Goal: Information Seeking & Learning: Check status

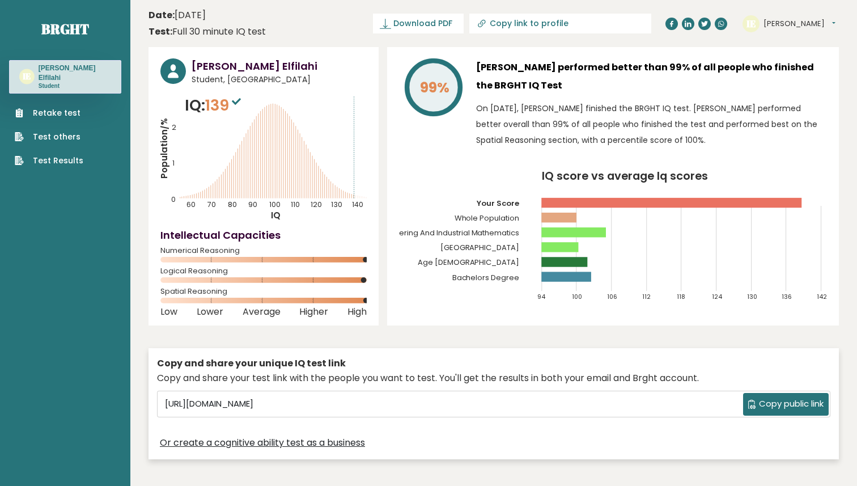
click at [797, 25] on div "IE Ihab Dashboard Profile Settings Logout" at bounding box center [791, 23] width 96 height 23
click at [607, 20] on input "Copy link to profile" at bounding box center [567, 23] width 154 height 9
type input "https://brght.org/profile/ihab-elfilahi-1/?utm_source=share&utm_medium=copy&utm…"
click at [619, 26] on div "✓ copied" at bounding box center [637, 24] width 40 height 14
click at [639, 26] on div "✓ copied" at bounding box center [637, 24] width 40 height 14
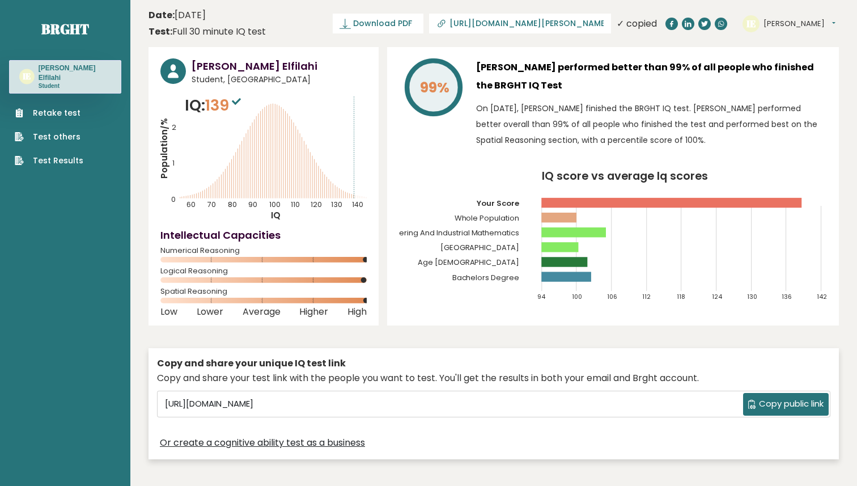
click at [789, 23] on button "[PERSON_NAME]" at bounding box center [800, 23] width 72 height 11
click at [31, 72] on text "IE" at bounding box center [27, 76] width 9 height 11
click at [27, 77] on text "IE" at bounding box center [27, 76] width 9 height 11
click at [177, 73] on circle at bounding box center [173, 71] width 26 height 26
click at [213, 82] on span "Student, Morocco" at bounding box center [279, 80] width 175 height 12
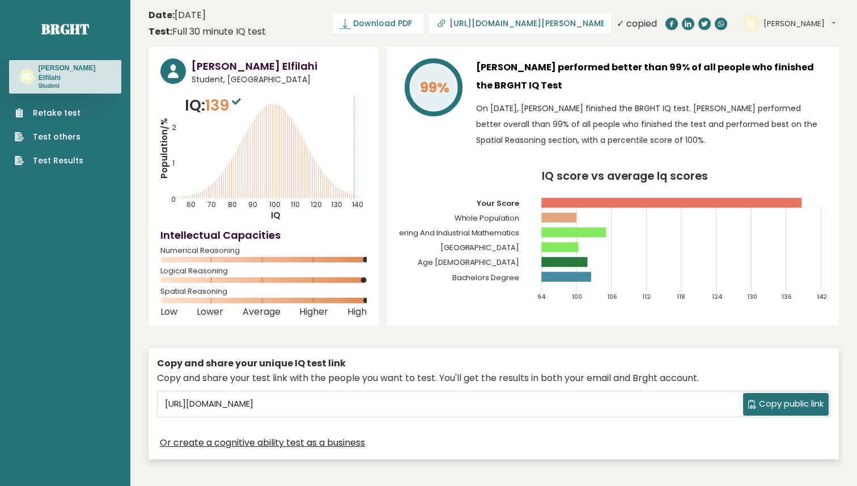
click at [216, 69] on h3 "Ihab Elfilahi" at bounding box center [279, 65] width 175 height 15
click at [793, 23] on button "[PERSON_NAME]" at bounding box center [800, 23] width 72 height 11
click at [804, 41] on link "Dashboard" at bounding box center [793, 42] width 58 height 16
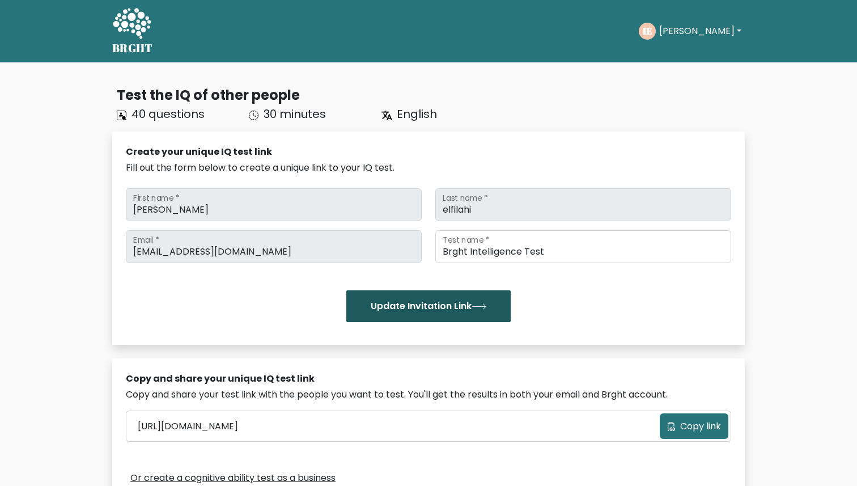
click at [385, 305] on button "Update Invitation Link" at bounding box center [428, 306] width 164 height 32
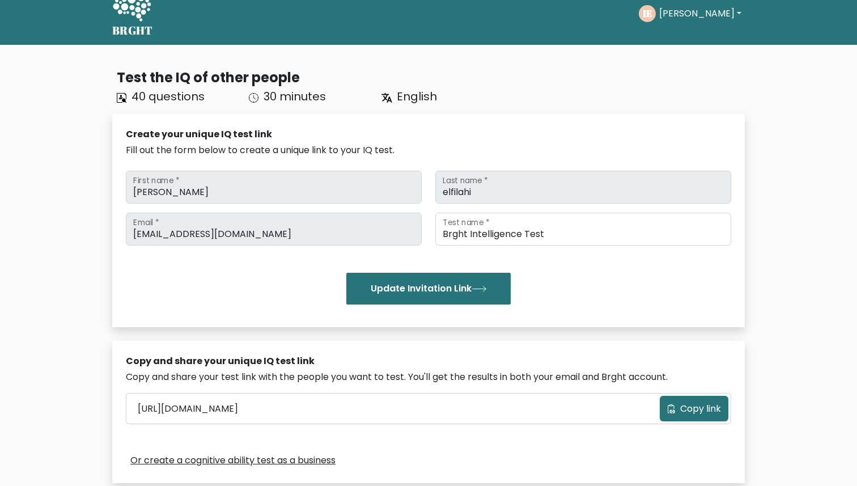
scroll to position [14, 0]
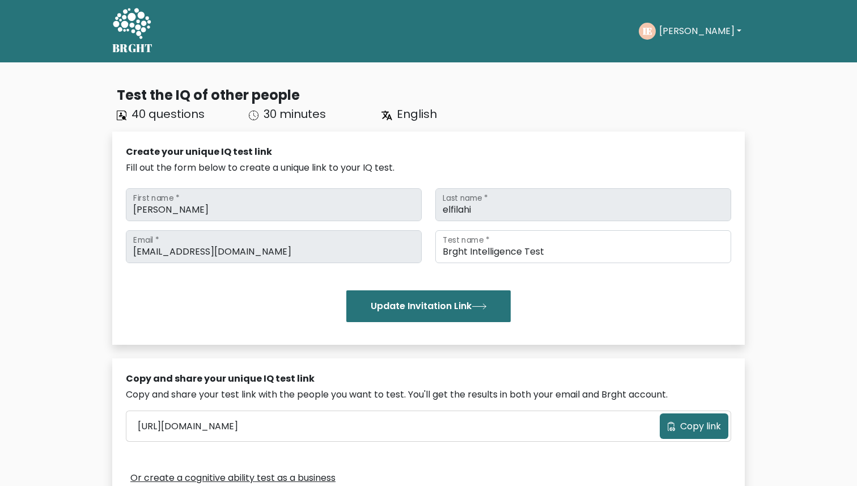
click at [689, 29] on button "[PERSON_NAME]" at bounding box center [700, 31] width 89 height 15
click at [674, 71] on link "Profile" at bounding box center [685, 73] width 90 height 18
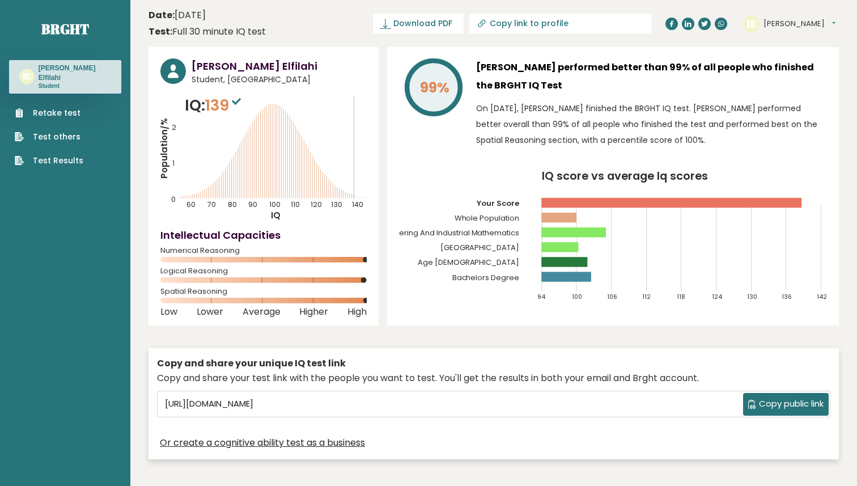
click at [791, 22] on button "[PERSON_NAME]" at bounding box center [800, 23] width 72 height 11
click at [786, 73] on link "Settings" at bounding box center [793, 73] width 58 height 16
click at [56, 131] on link "Test others" at bounding box center [49, 137] width 69 height 12
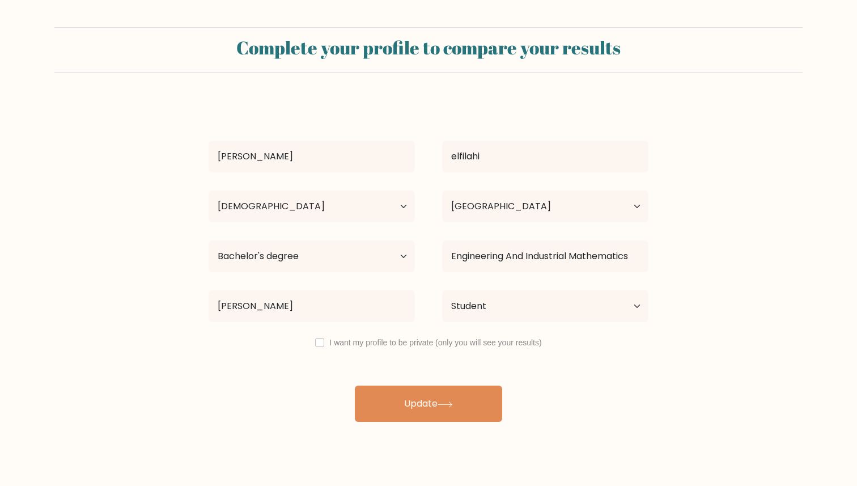
select select "18_24"
select select "MA"
select select "bachelors_degree"
select select "student"
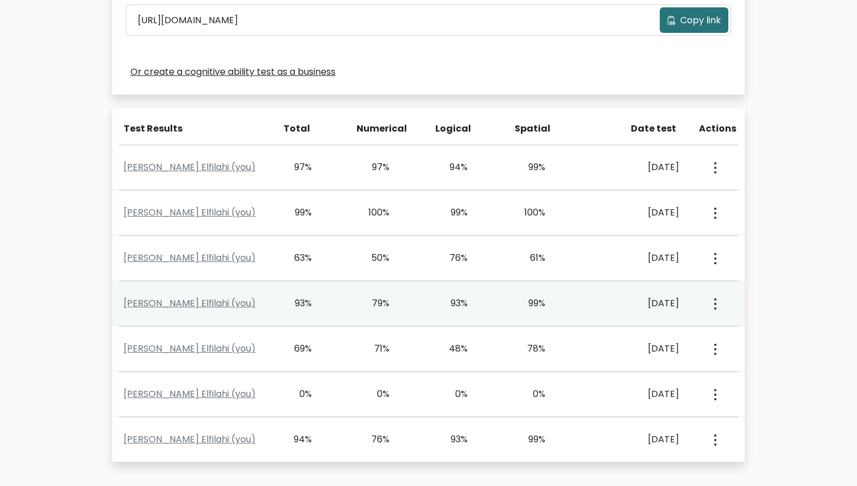
scroll to position [405, 0]
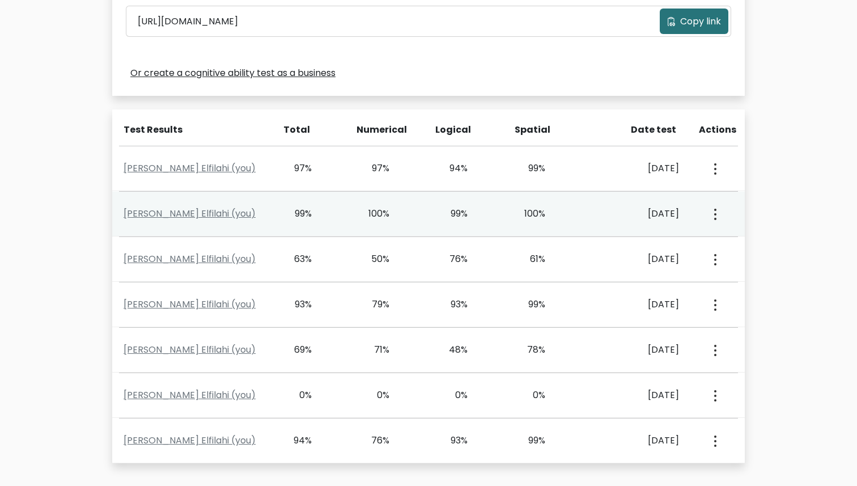
click at [274, 218] on div "99%" at bounding box center [312, 214] width 78 height 14
click at [710, 214] on button "button" at bounding box center [714, 213] width 9 height 35
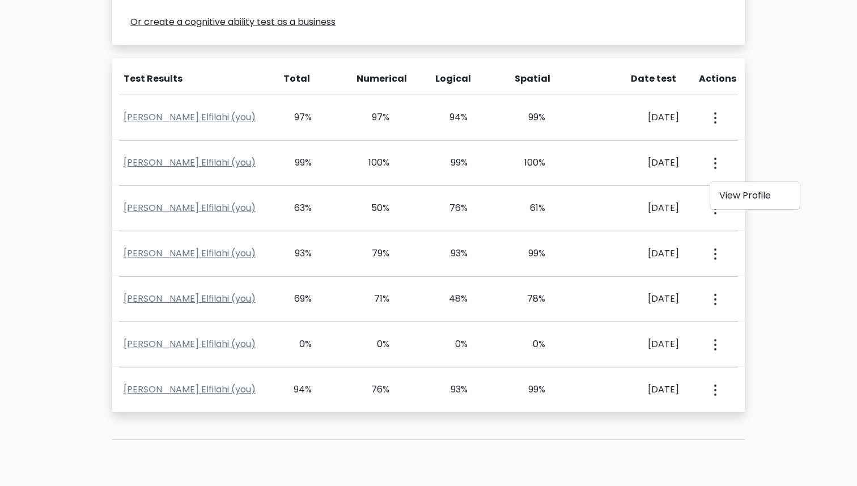
scroll to position [448, 0]
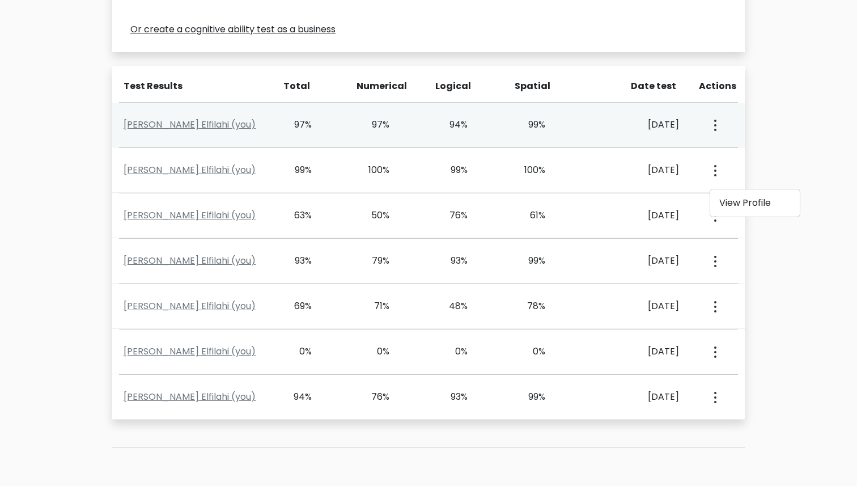
click at [717, 132] on button "button" at bounding box center [714, 124] width 9 height 35
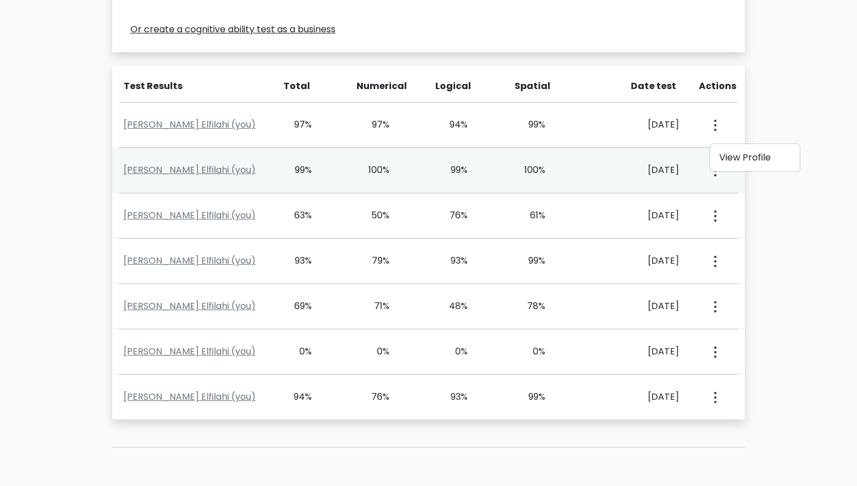
click at [715, 174] on circle "button" at bounding box center [715, 175] width 2 height 2
click at [727, 196] on link "View Profile" at bounding box center [755, 203] width 90 height 18
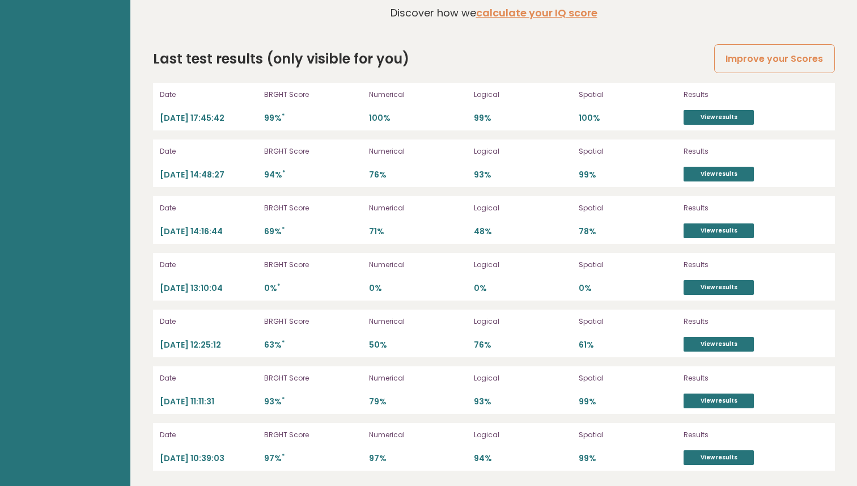
scroll to position [3186, 0]
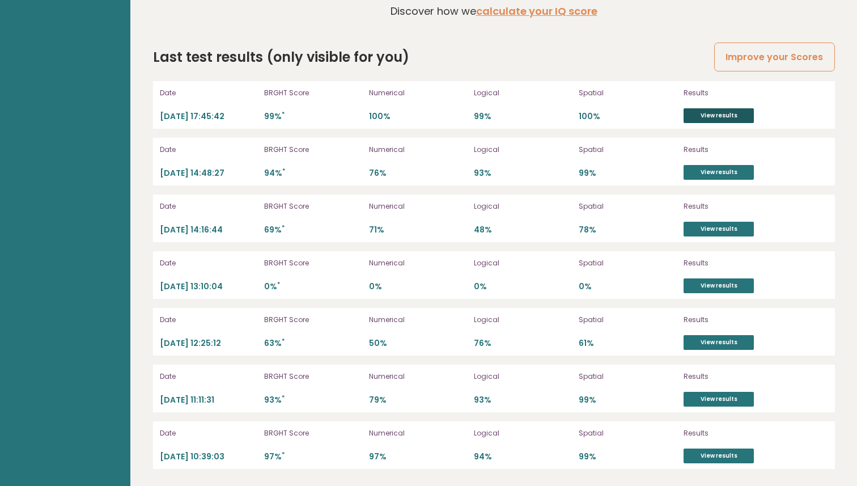
click at [711, 114] on link "View results" at bounding box center [719, 115] width 70 height 15
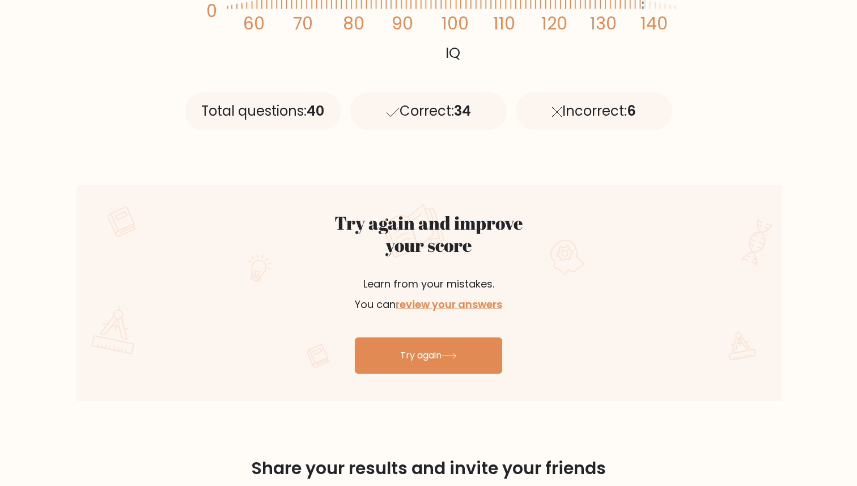
scroll to position [467, 0]
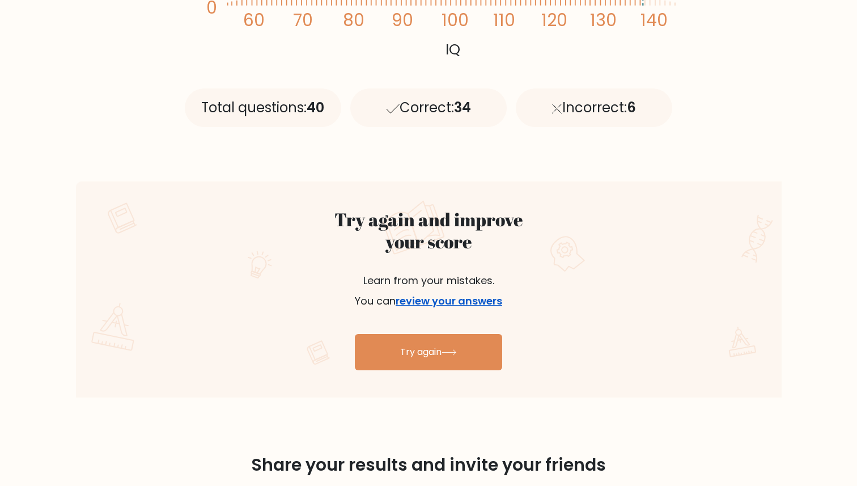
click at [444, 300] on link "review your answers" at bounding box center [449, 301] width 107 height 14
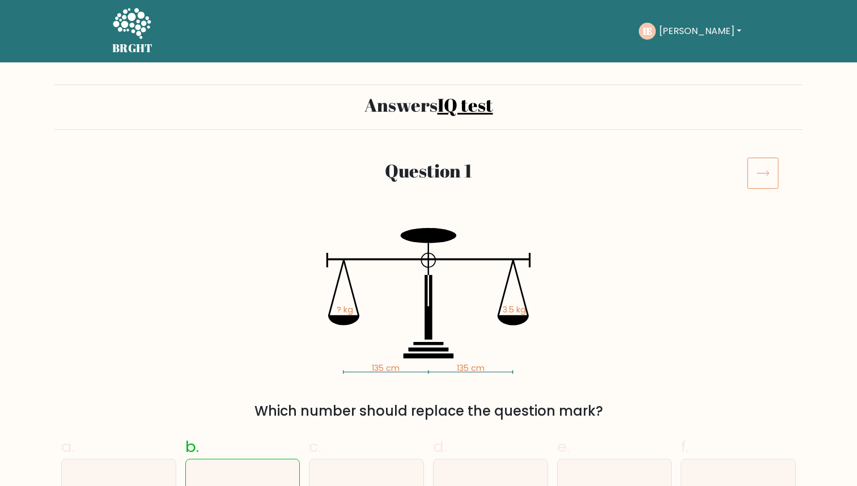
click at [772, 176] on icon at bounding box center [763, 173] width 32 height 32
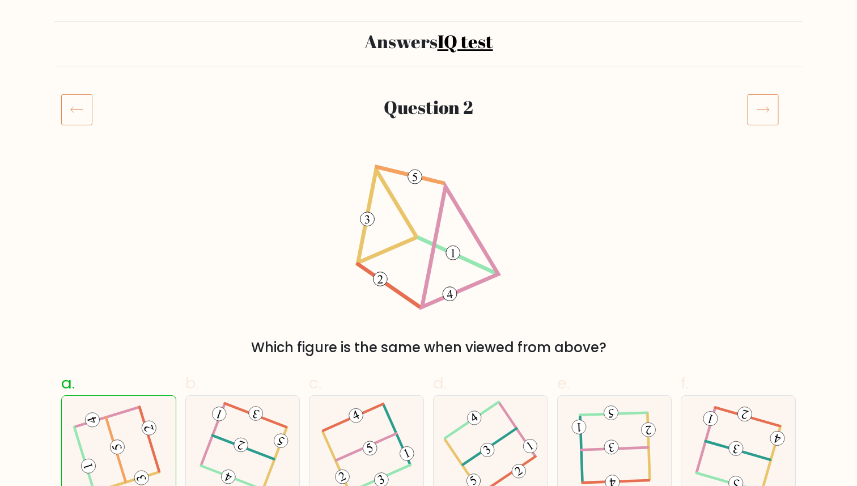
scroll to position [71, 0]
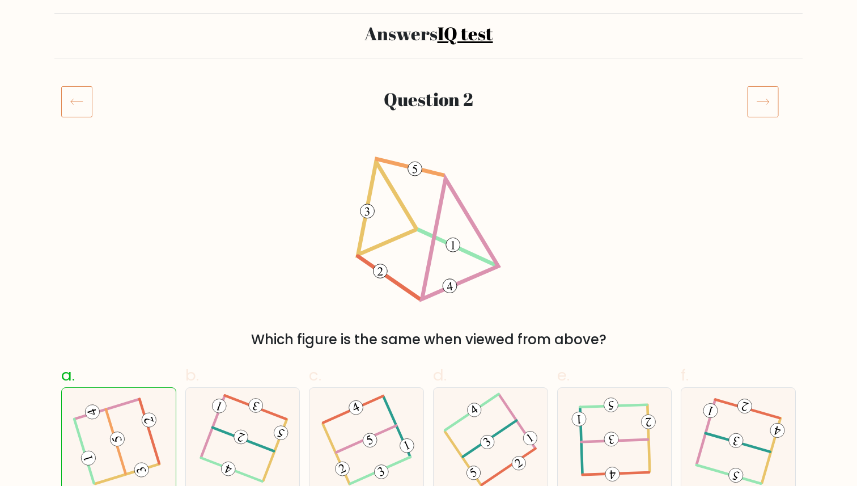
click at [771, 106] on icon at bounding box center [763, 102] width 32 height 32
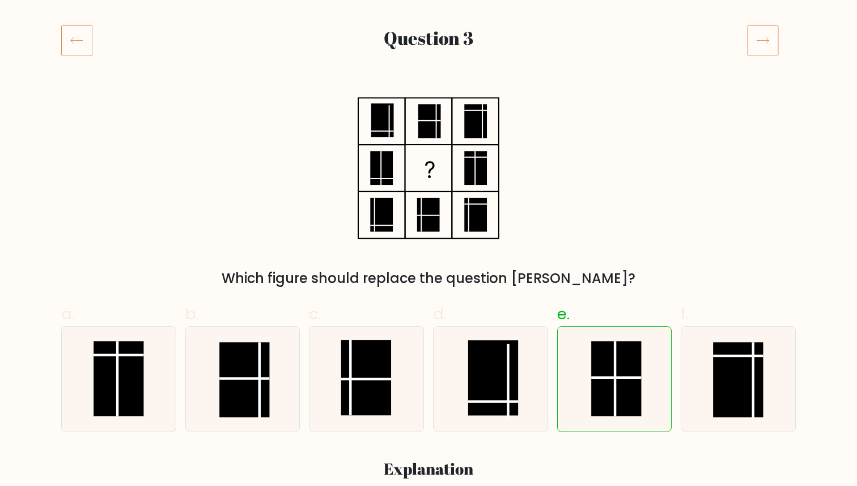
scroll to position [122, 0]
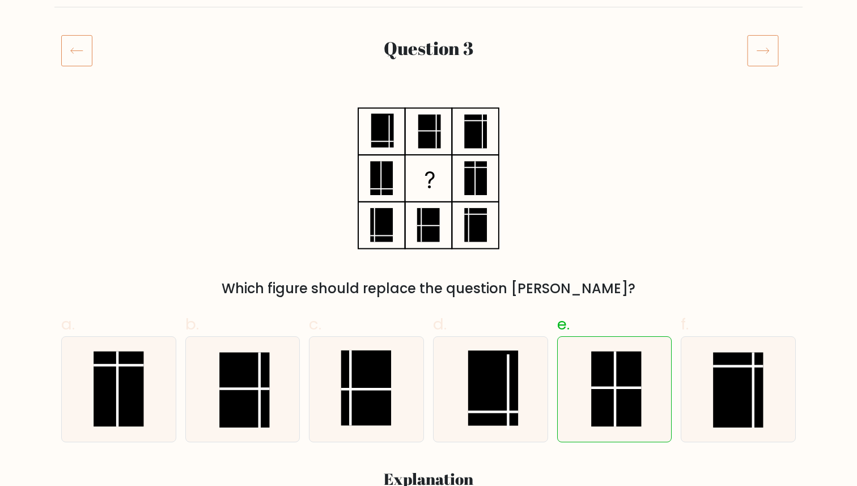
click at [768, 56] on icon at bounding box center [763, 51] width 32 height 32
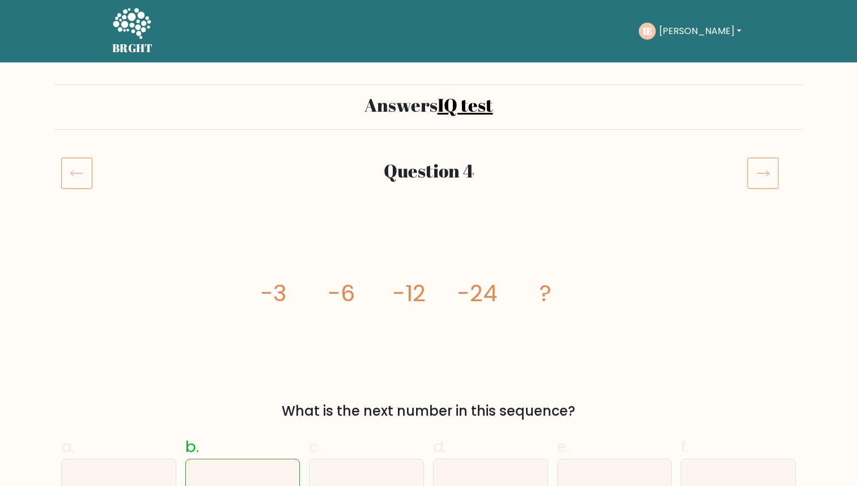
click at [764, 182] on icon at bounding box center [763, 173] width 32 height 32
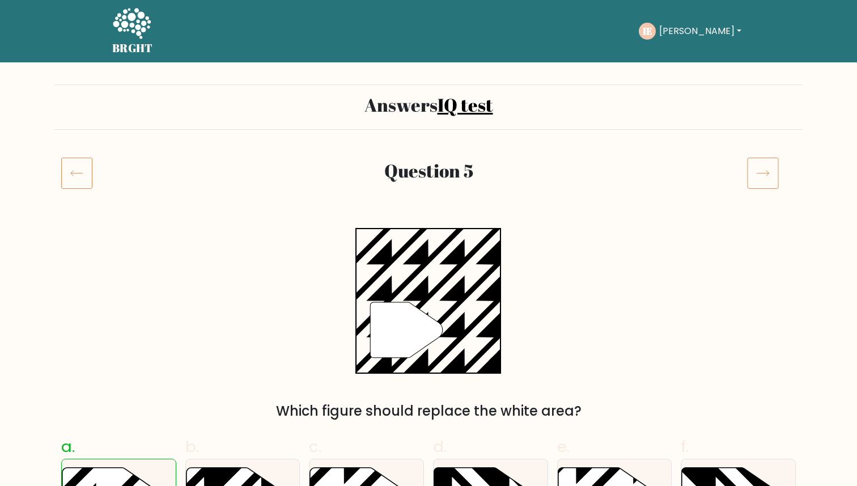
click at [765, 162] on icon at bounding box center [763, 173] width 32 height 32
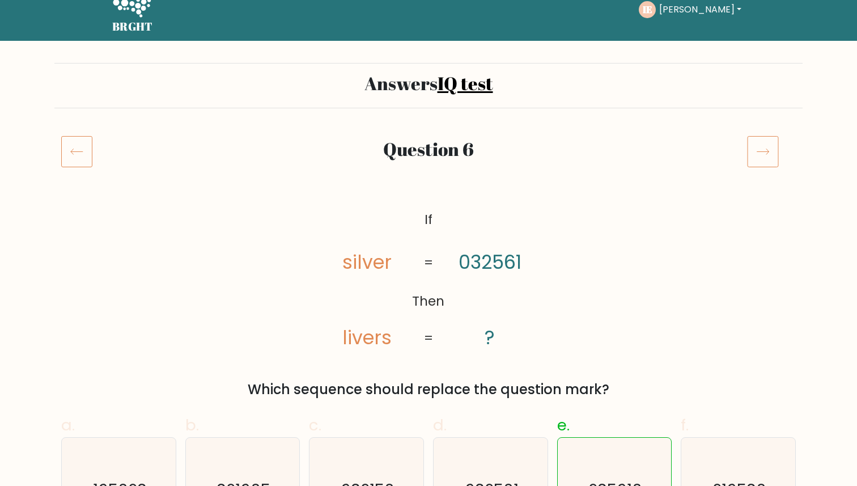
scroll to position [31, 0]
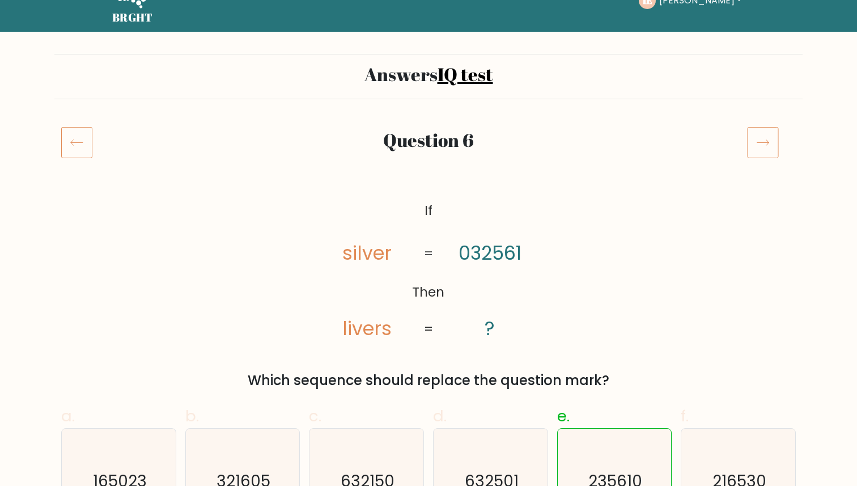
click at [769, 142] on icon at bounding box center [763, 143] width 12 height 6
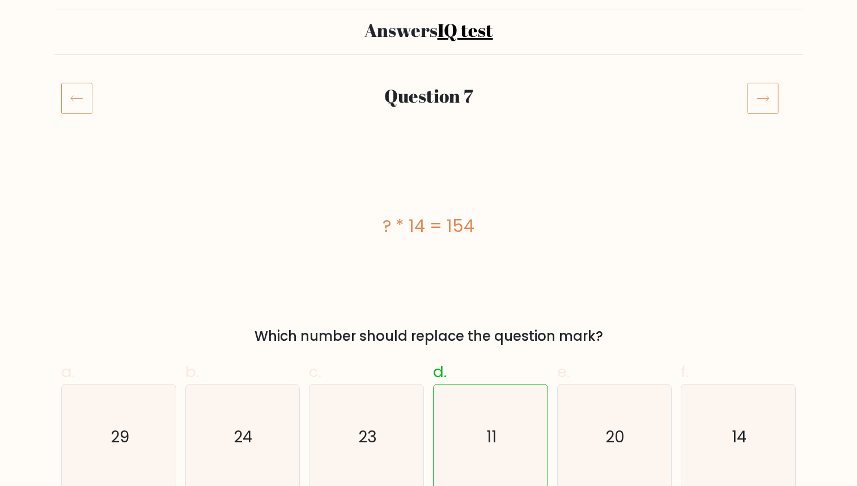
scroll to position [72, 0]
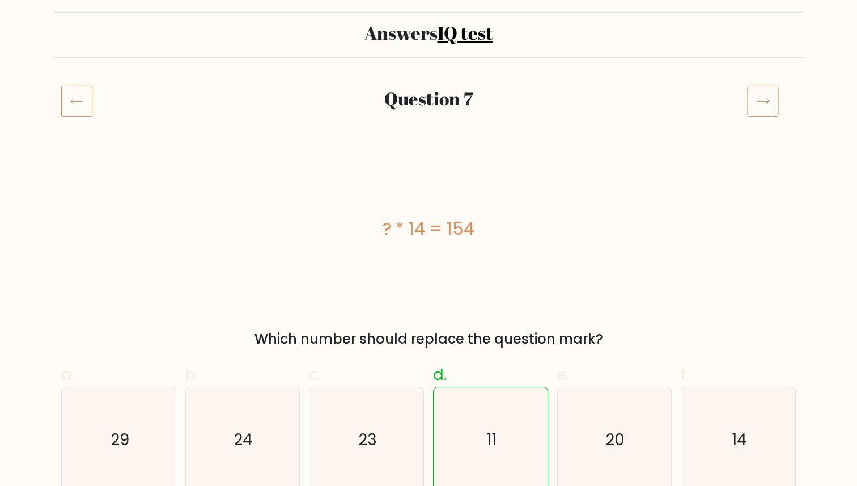
click at [767, 98] on icon at bounding box center [763, 101] width 32 height 32
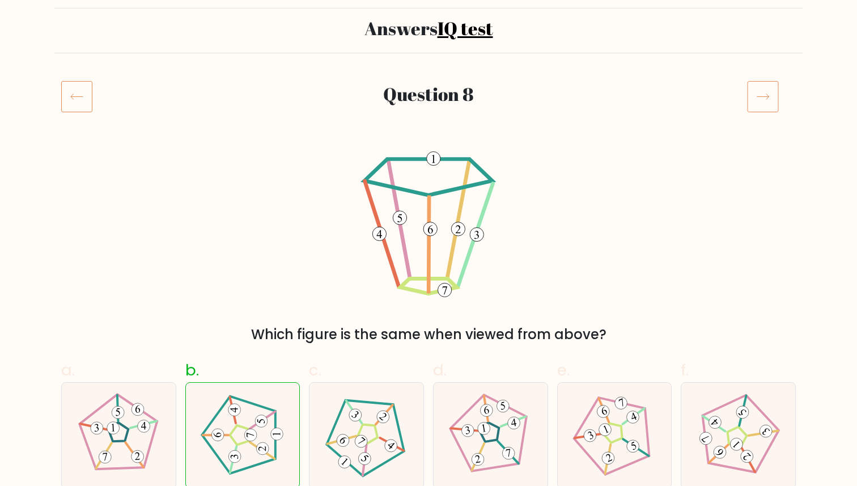
scroll to position [98, 0]
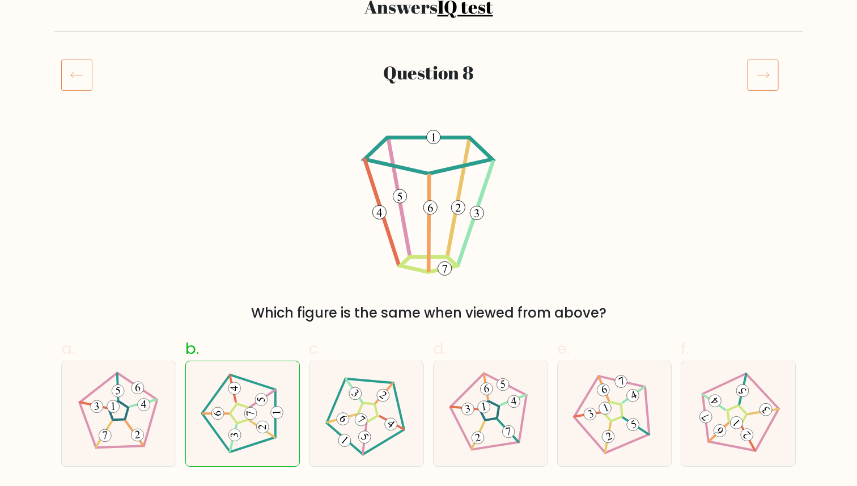
click at [763, 72] on icon at bounding box center [763, 75] width 32 height 32
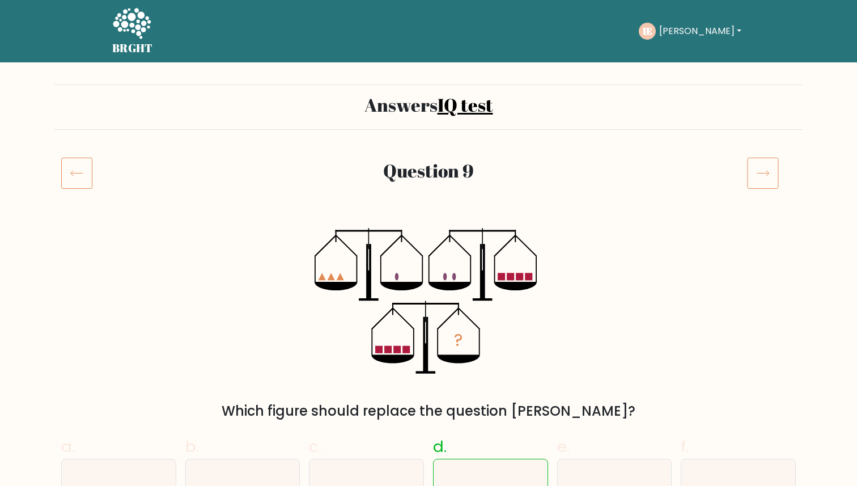
click at [765, 181] on icon at bounding box center [763, 173] width 32 height 32
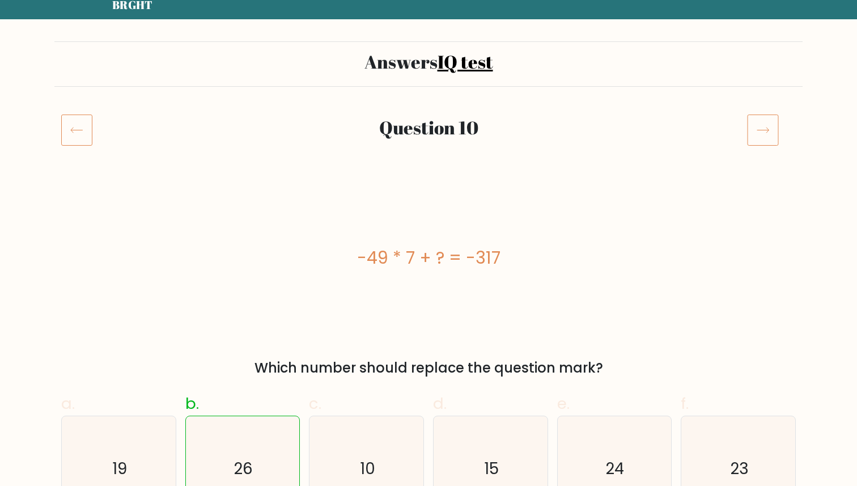
scroll to position [40, 0]
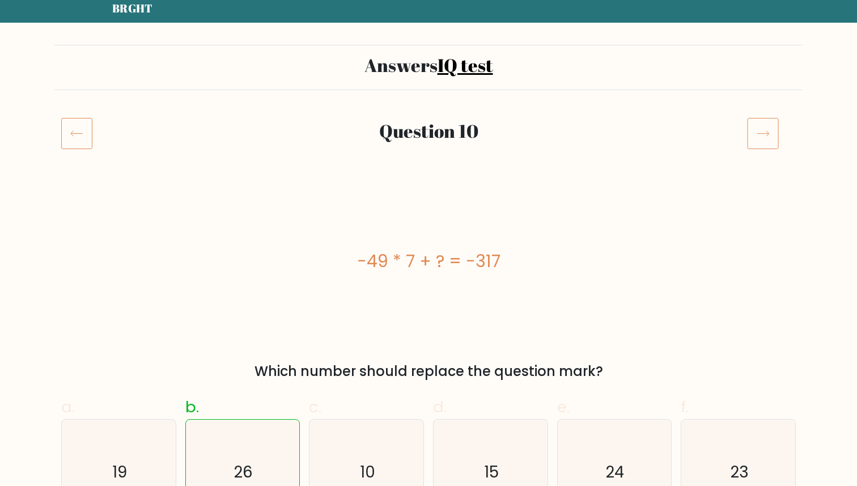
click at [761, 138] on icon at bounding box center [763, 133] width 32 height 32
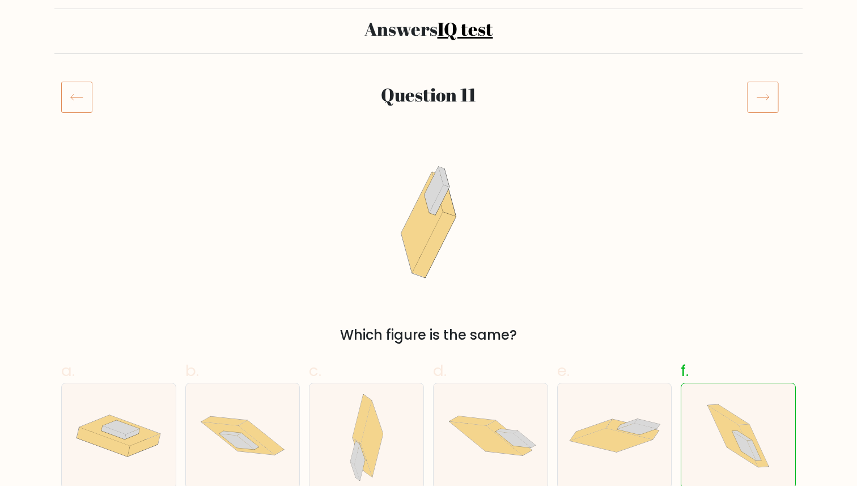
scroll to position [79, 0]
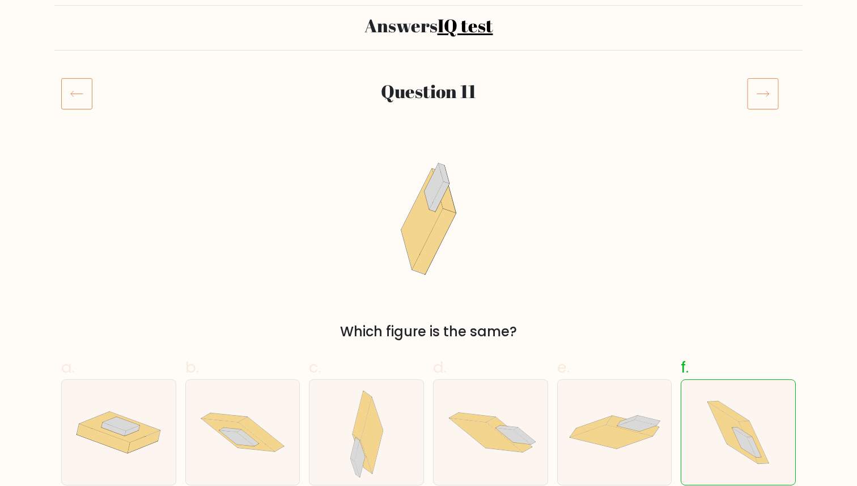
click at [763, 94] on icon at bounding box center [763, 94] width 12 height 6
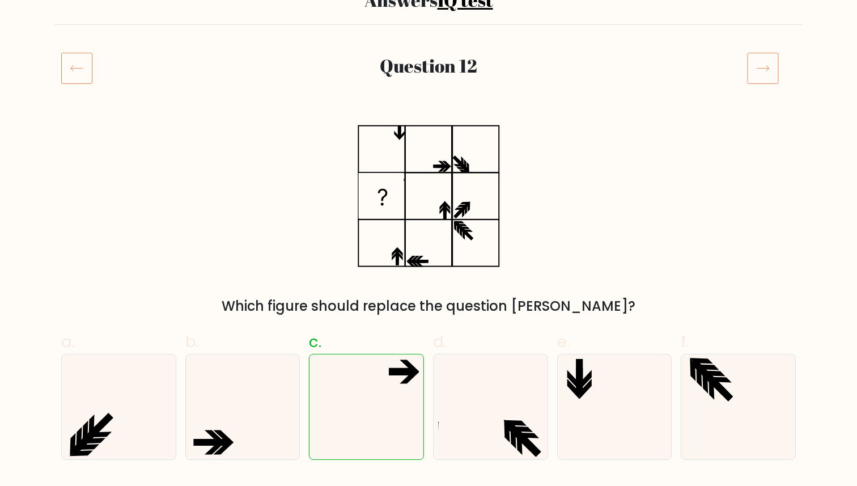
scroll to position [107, 0]
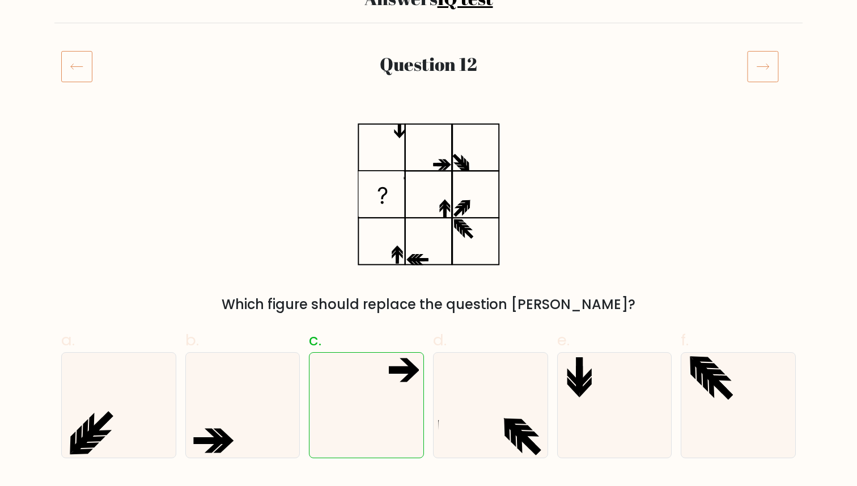
click at [756, 76] on icon at bounding box center [763, 66] width 32 height 32
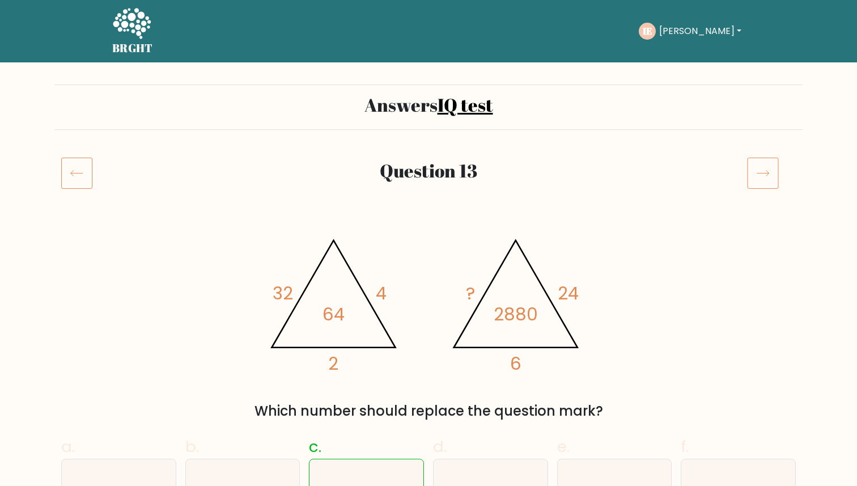
click at [86, 179] on icon at bounding box center [76, 173] width 31 height 32
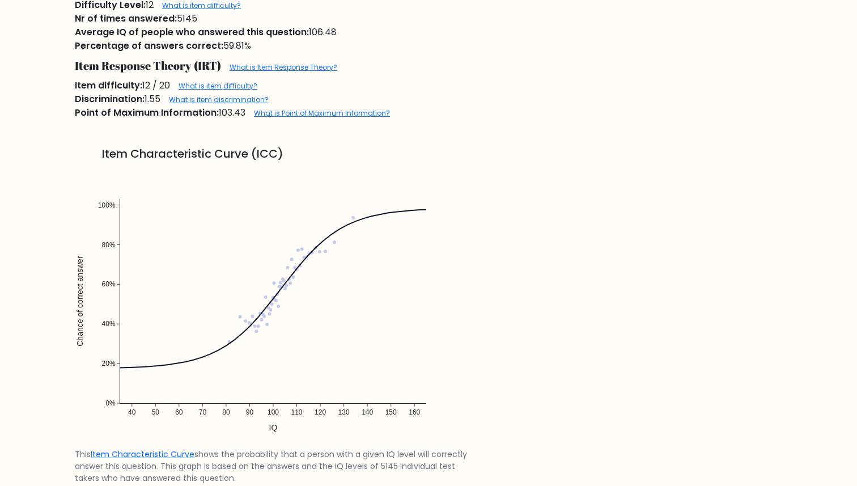
click at [323, 277] on img at bounding box center [273, 306] width 397 height 283
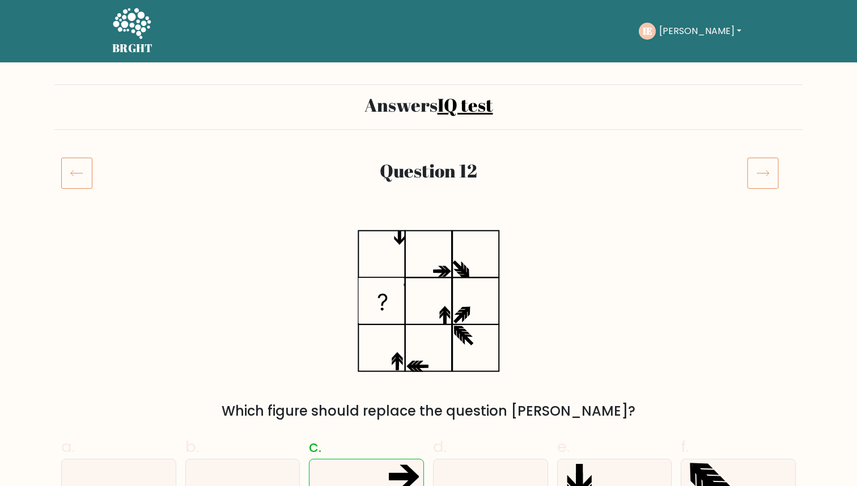
click at [417, 249] on icon at bounding box center [429, 301] width 142 height 146
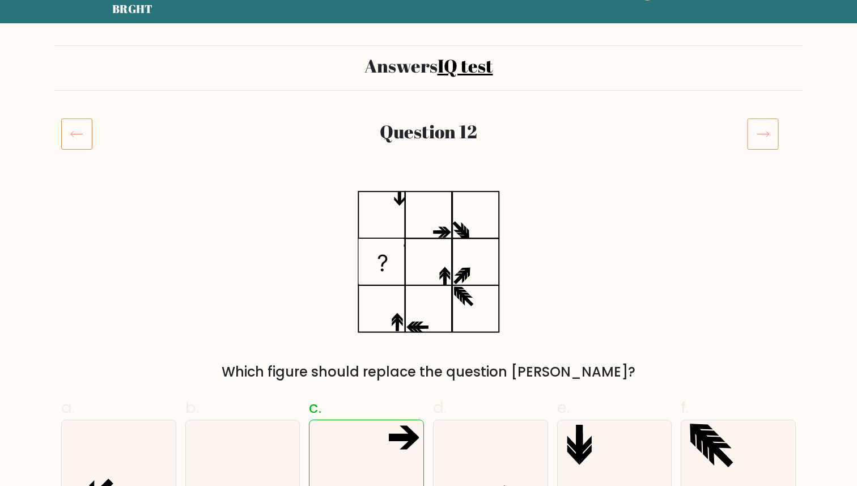
scroll to position [38, 0]
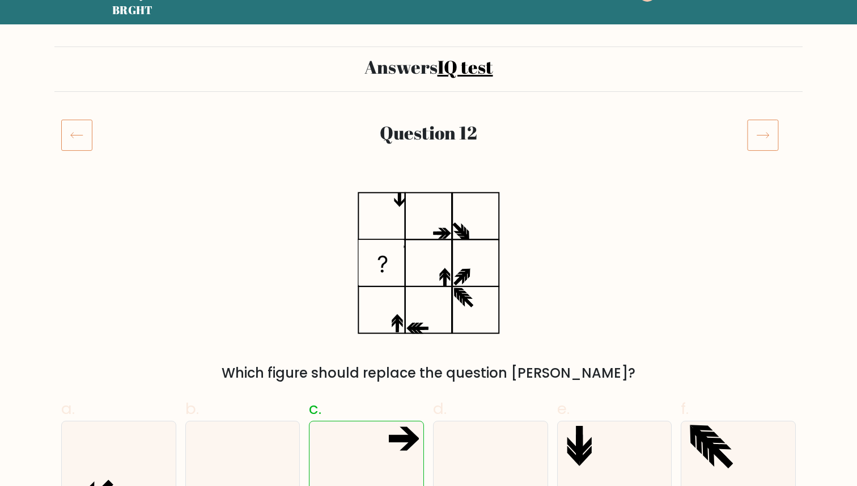
click at [765, 137] on icon at bounding box center [763, 135] width 32 height 32
